Goal: Navigation & Orientation: Find specific page/section

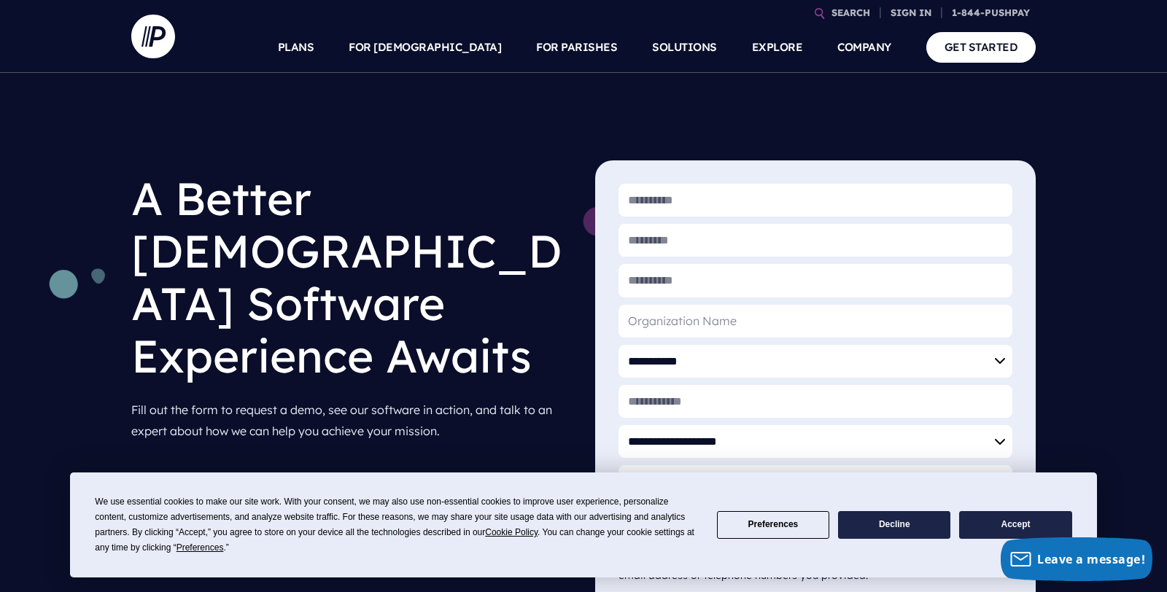
click at [1004, 518] on button "Accept" at bounding box center [1015, 525] width 112 height 28
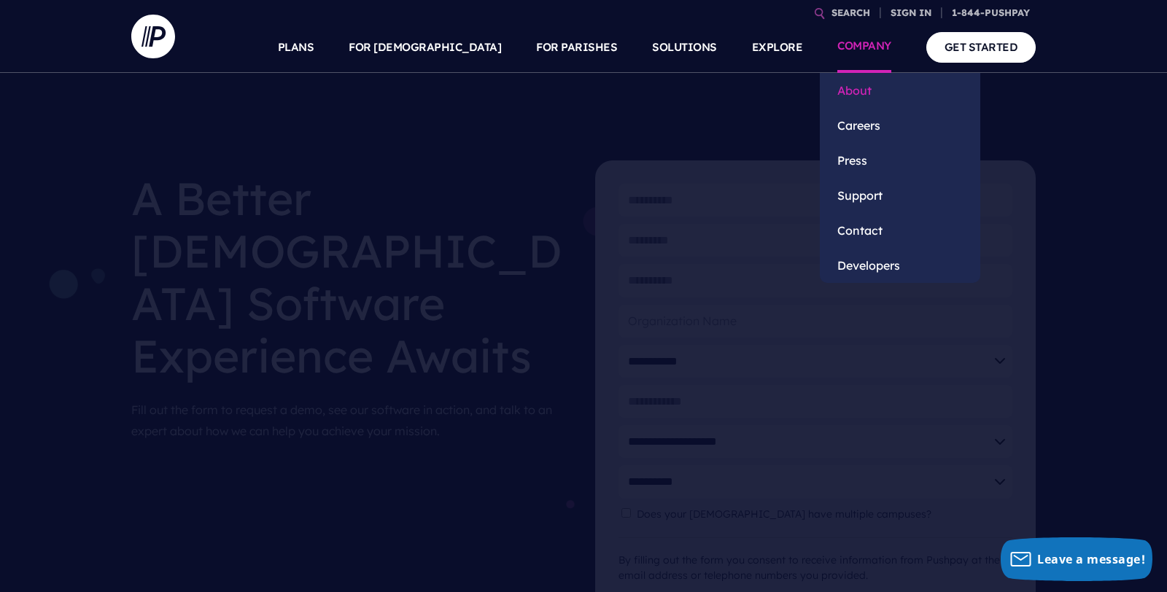
click at [864, 83] on link "About" at bounding box center [900, 90] width 160 height 35
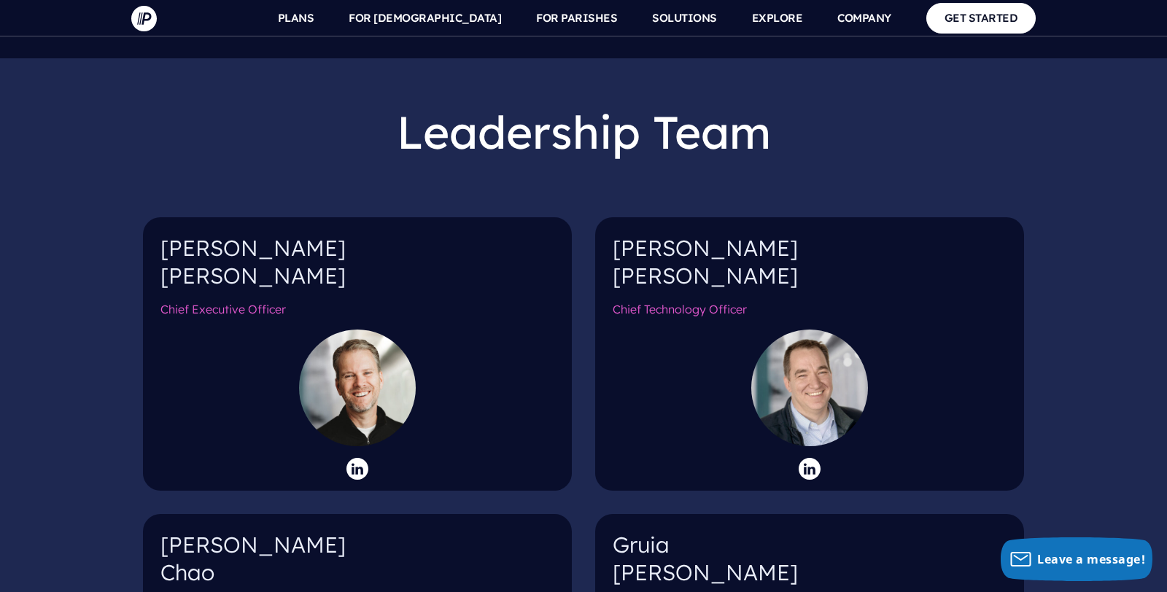
scroll to position [1470, 0]
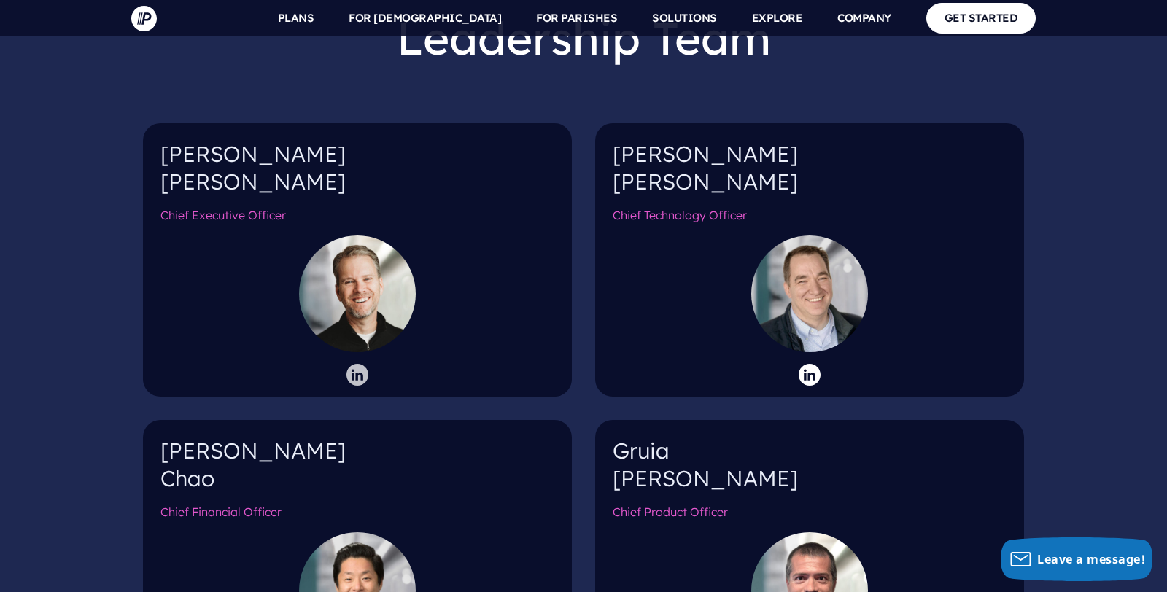
click at [351, 364] on icon at bounding box center [357, 375] width 22 height 22
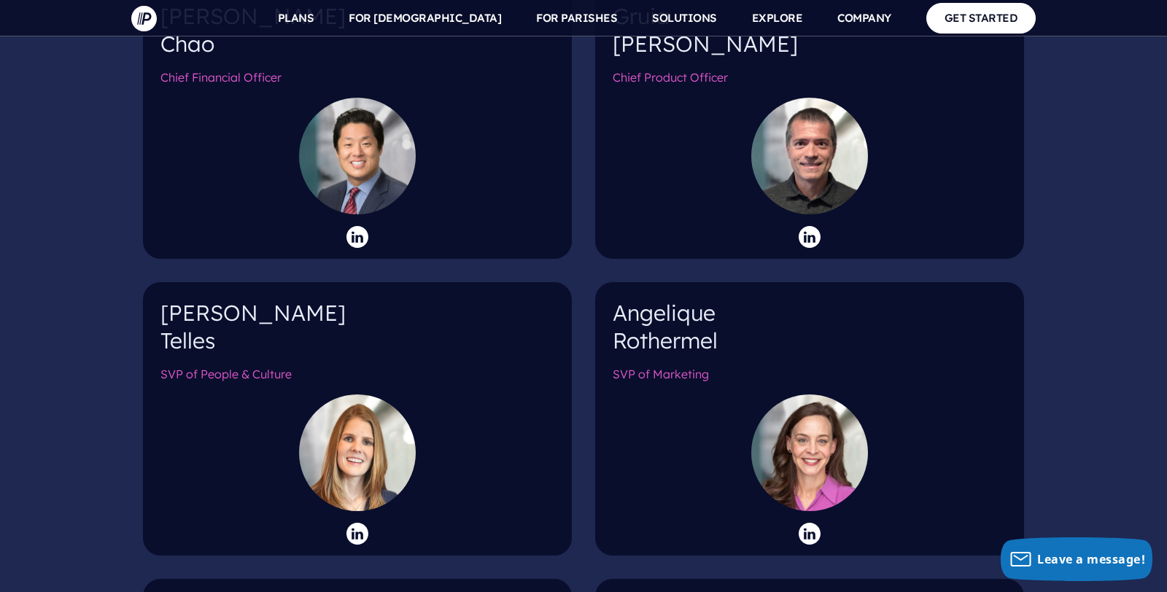
scroll to position [1911, 0]
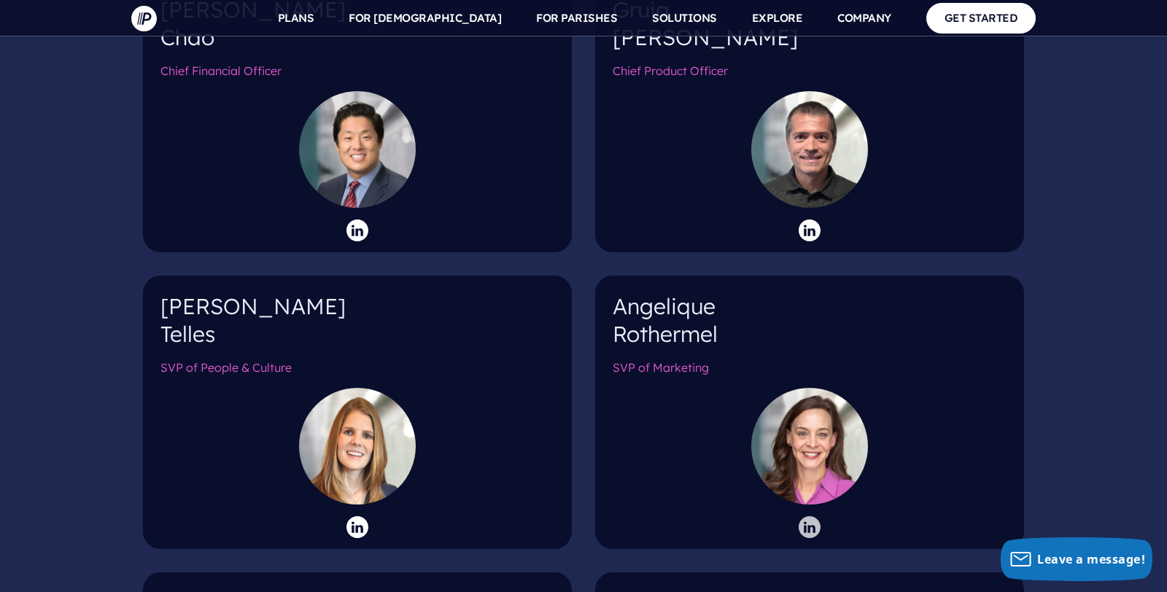
click at [817, 516] on icon at bounding box center [810, 527] width 22 height 22
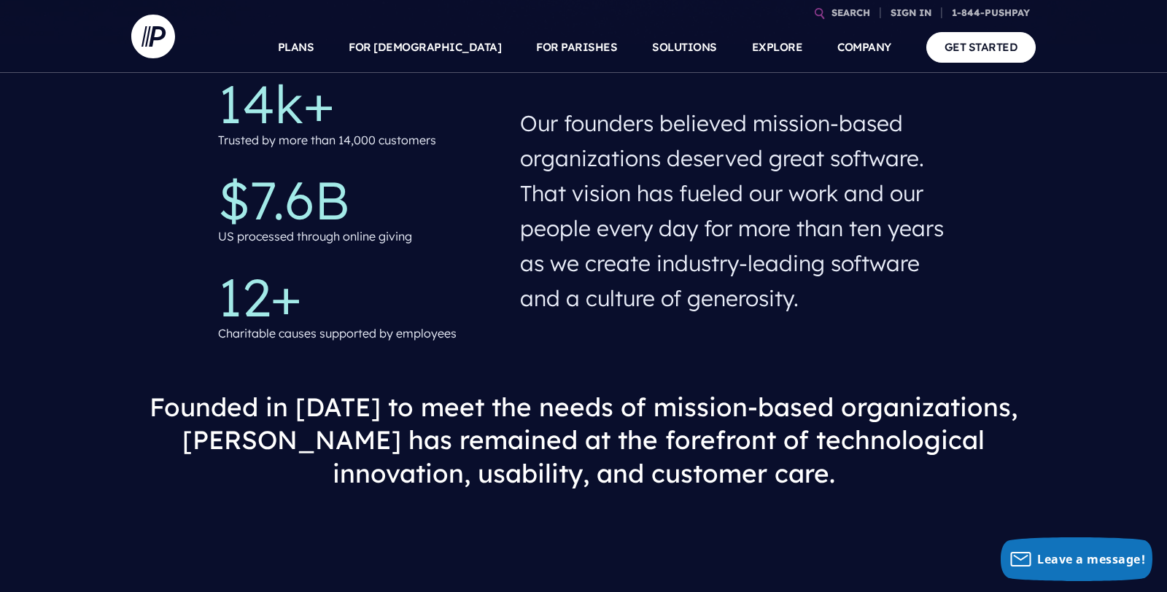
scroll to position [0, 0]
